Goal: Find specific page/section: Find specific page/section

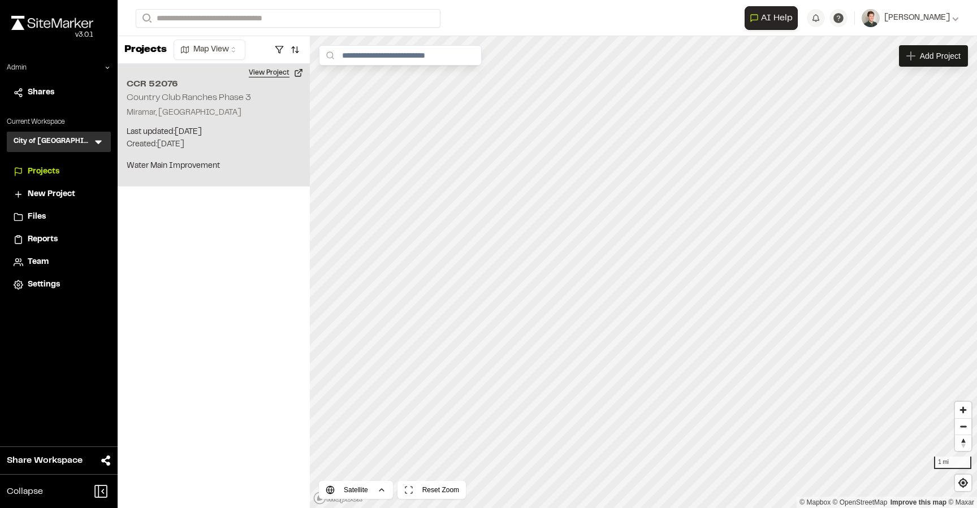
click at [275, 76] on button "View Project" at bounding box center [276, 73] width 68 height 18
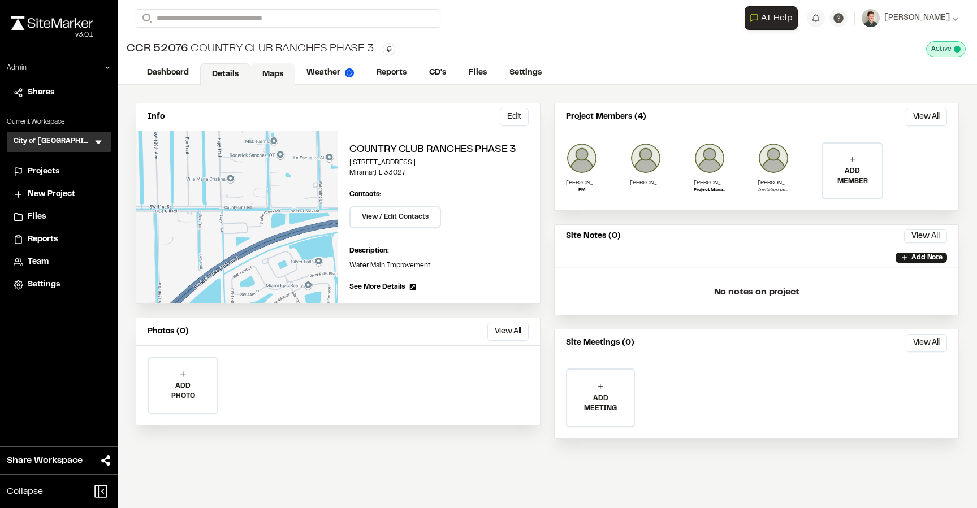
click at [265, 77] on link "Maps" at bounding box center [272, 73] width 45 height 21
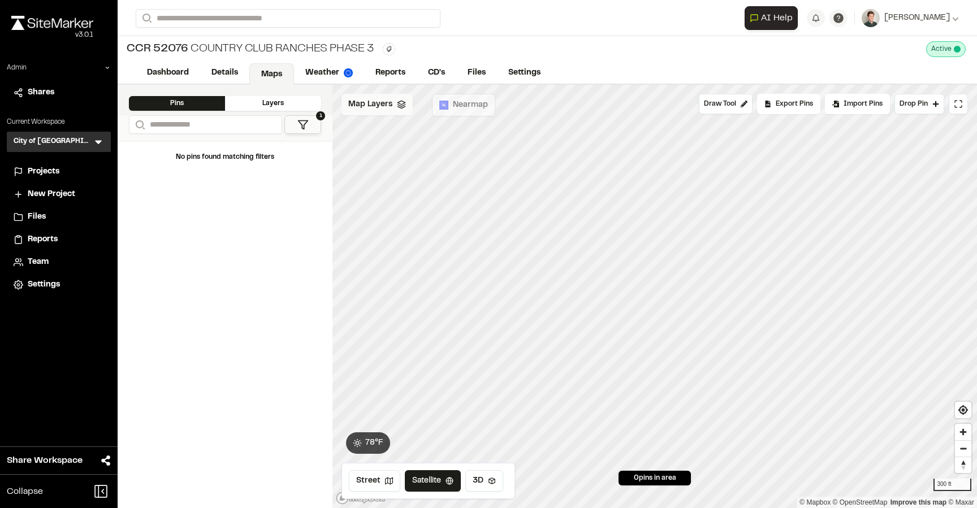
click at [383, 110] on span "Map Layers" at bounding box center [370, 104] width 44 height 12
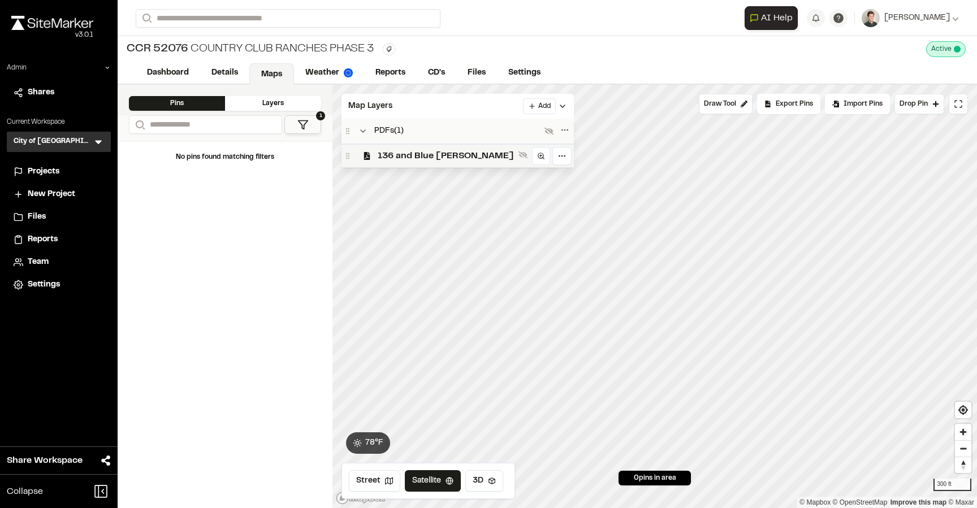
click at [395, 152] on span "136 and Blue Gill" at bounding box center [446, 156] width 136 height 14
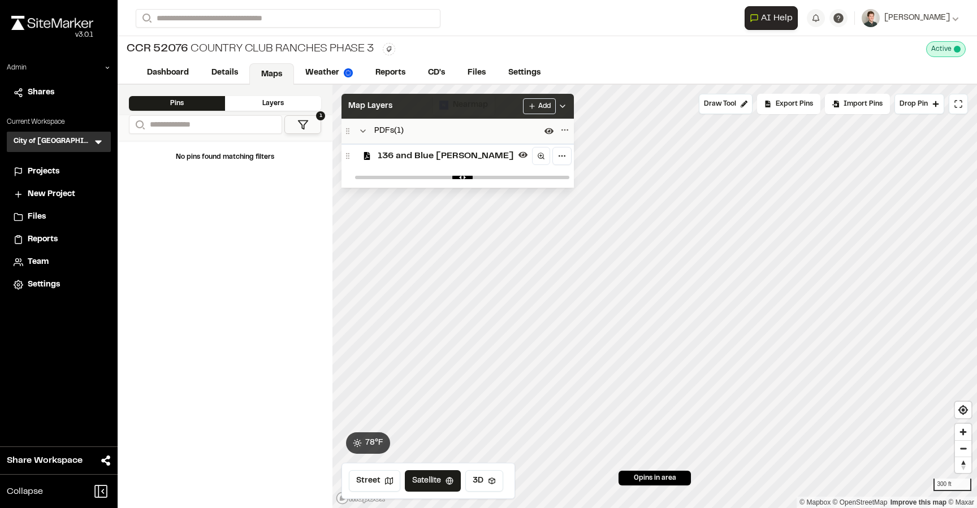
click at [396, 106] on div "Map Layers Add" at bounding box center [457, 106] width 232 height 25
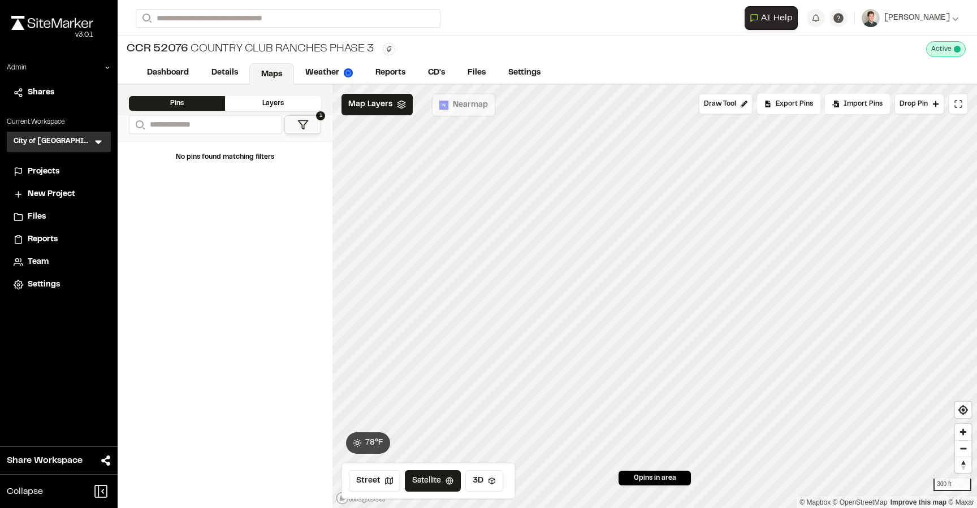
click at [41, 262] on span "Team" at bounding box center [38, 262] width 21 height 12
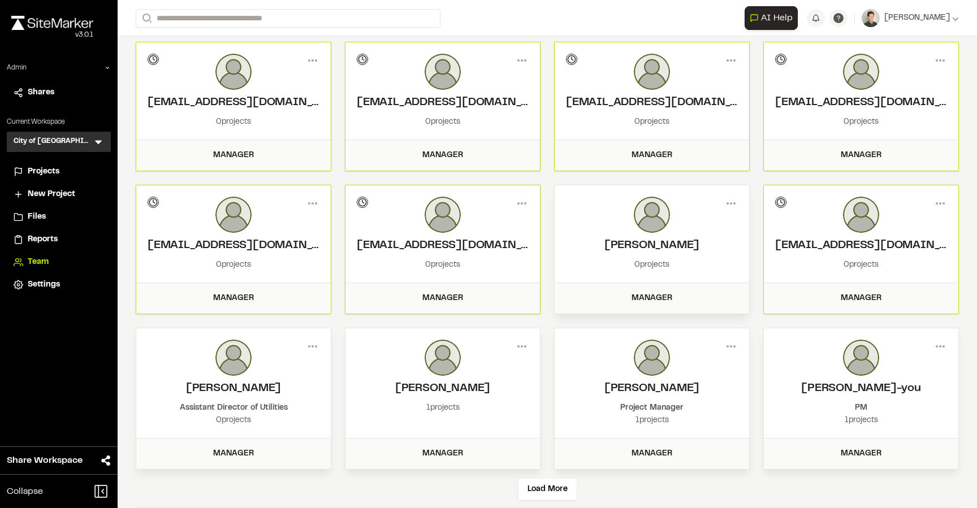
scroll to position [62, 0]
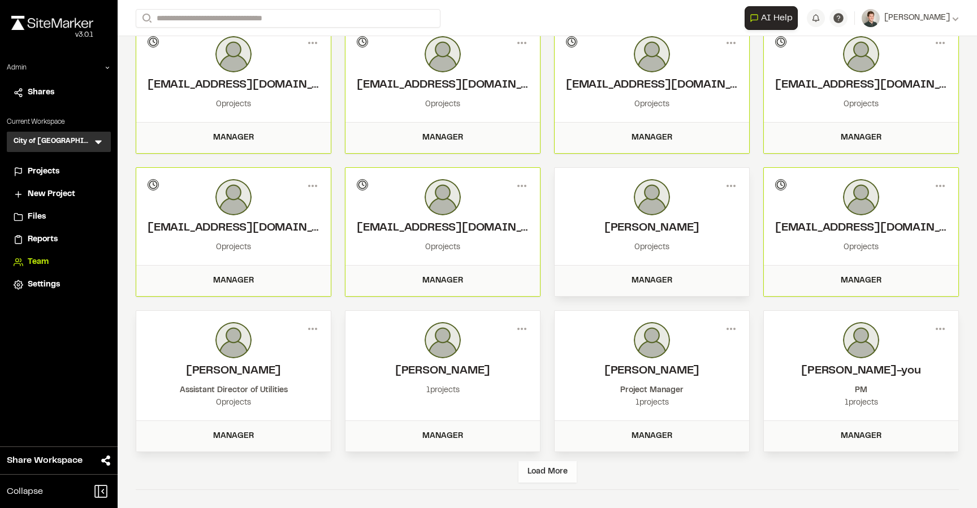
click at [547, 466] on div "Load More" at bounding box center [547, 471] width 58 height 21
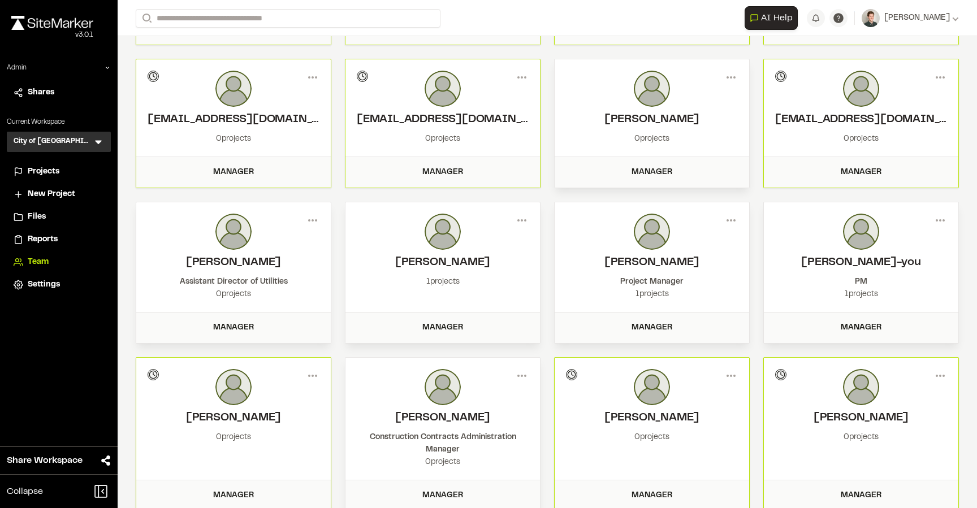
scroll to position [0, 0]
